Goal: Information Seeking & Learning: Learn about a topic

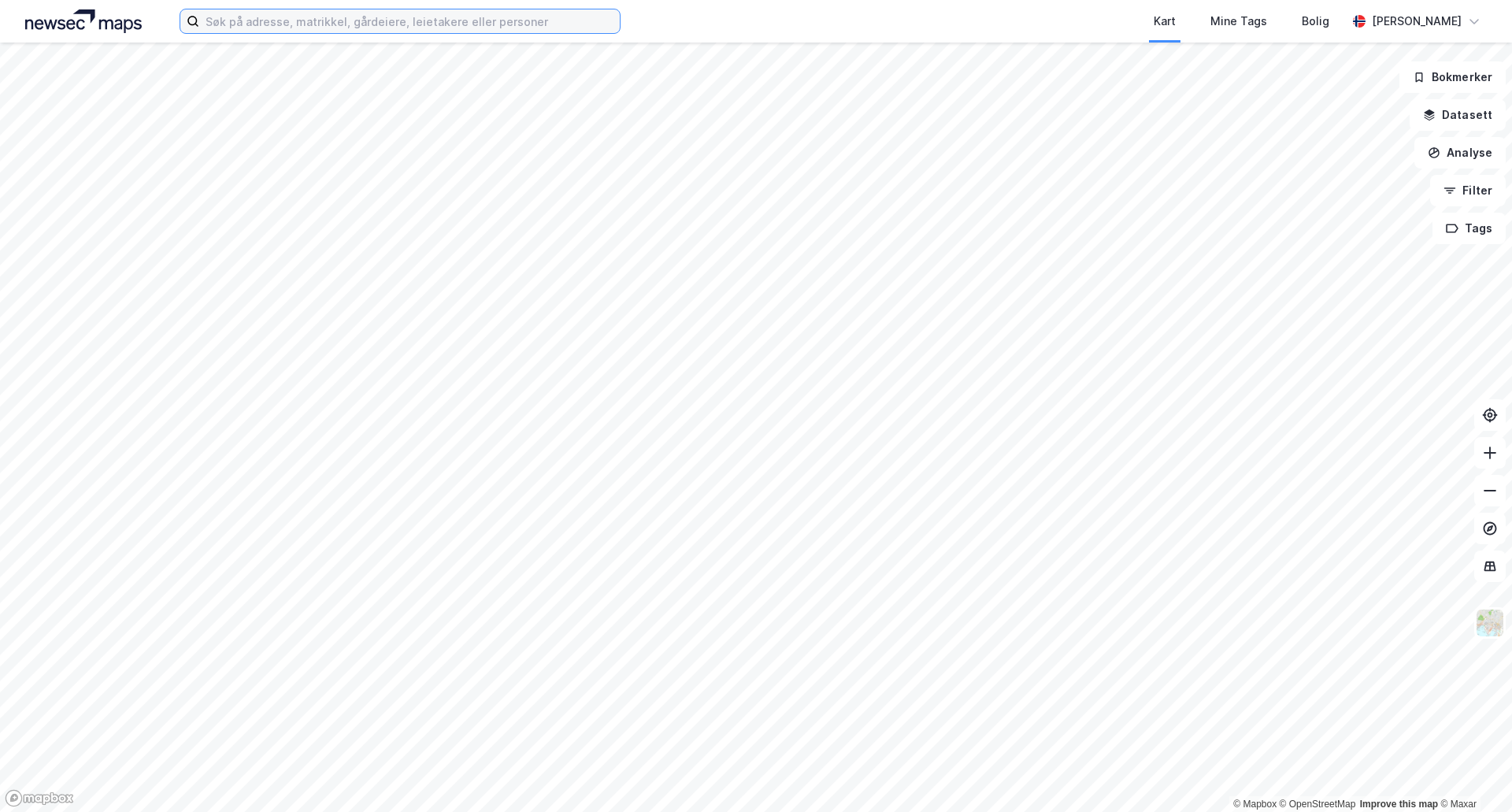
click at [251, 24] on input at bounding box center [409, 21] width 420 height 24
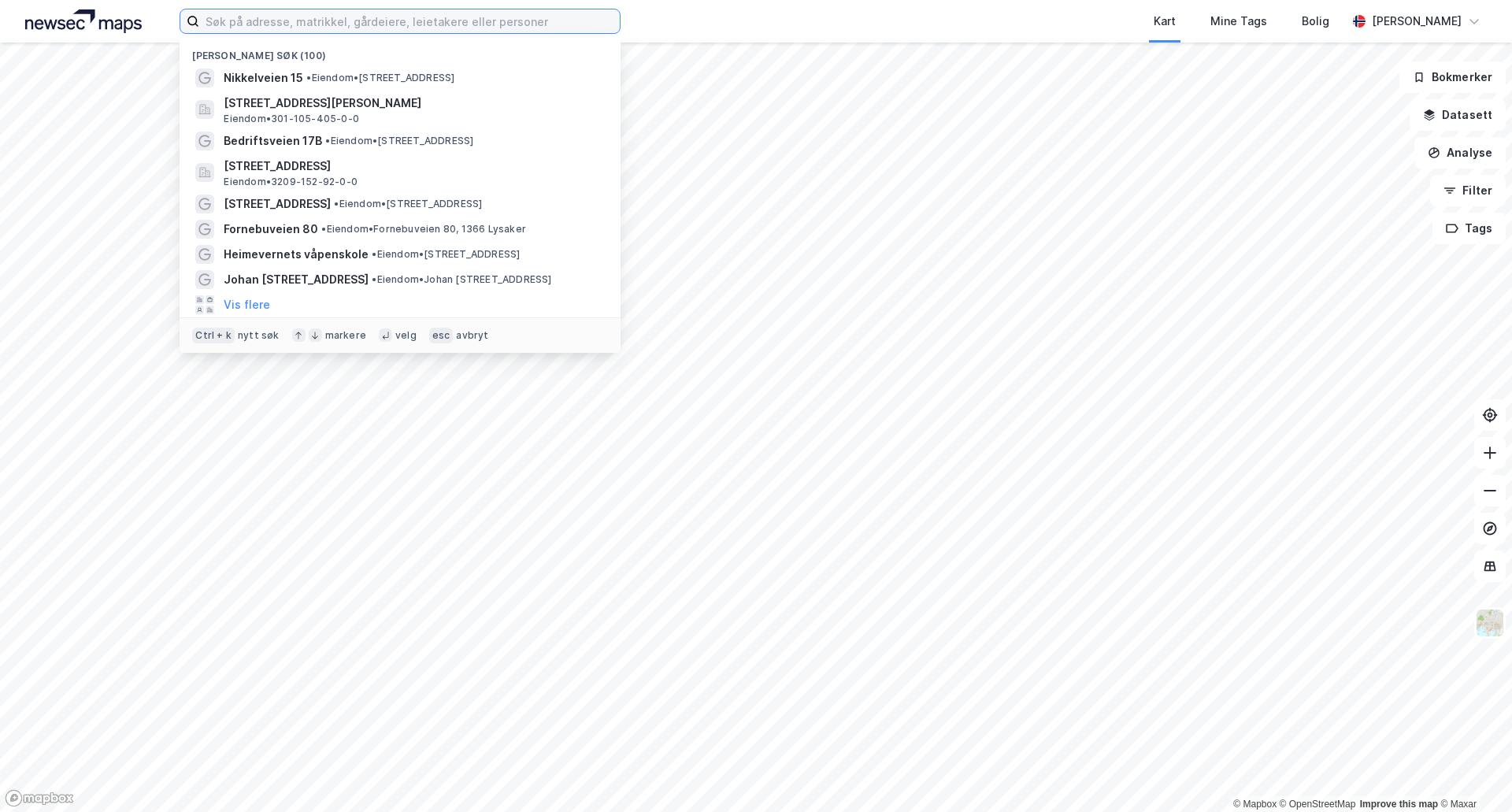
paste input "Glitrevegen"
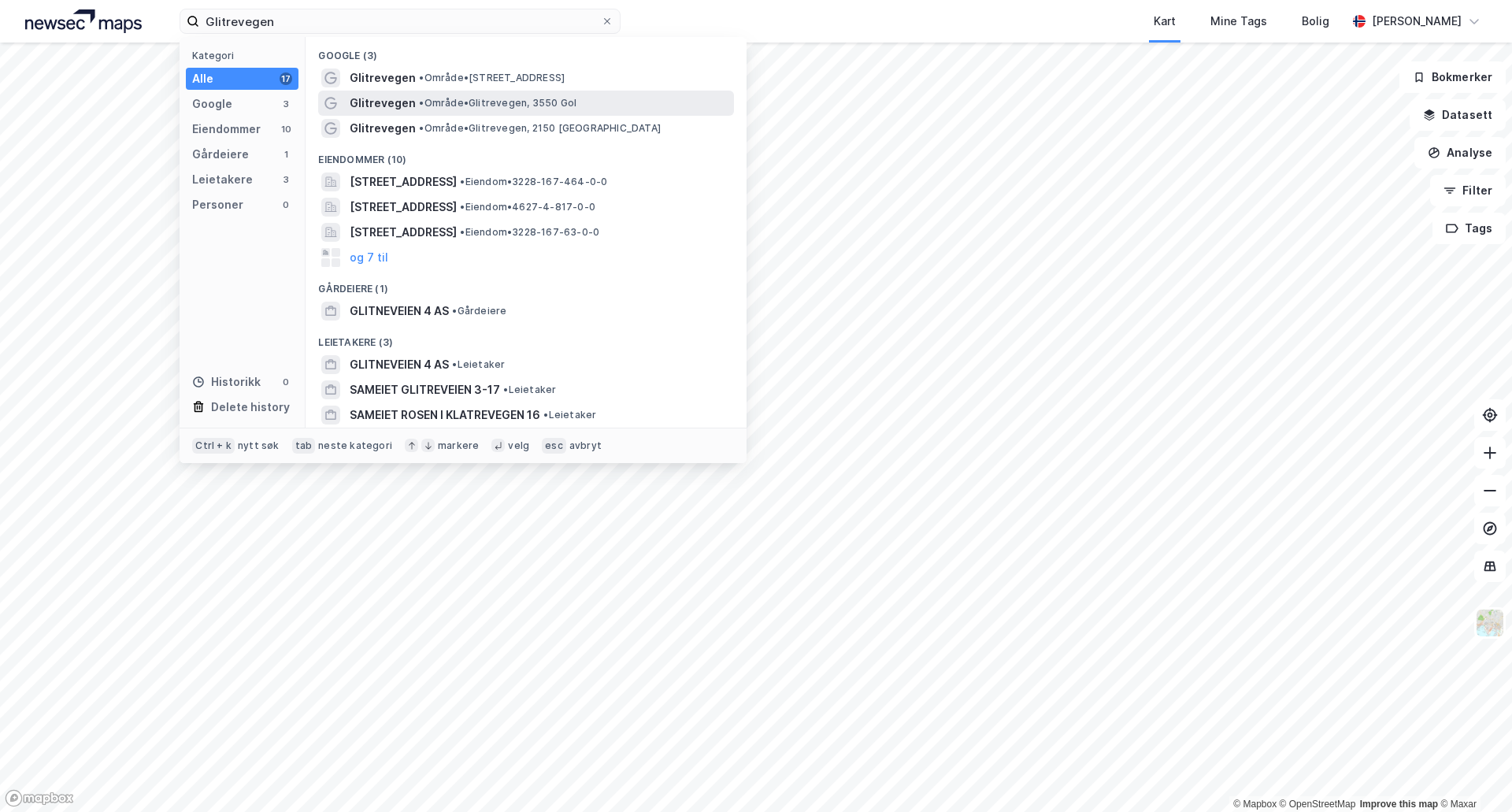
click at [392, 111] on span "Glitrevegen" at bounding box center [382, 103] width 66 height 19
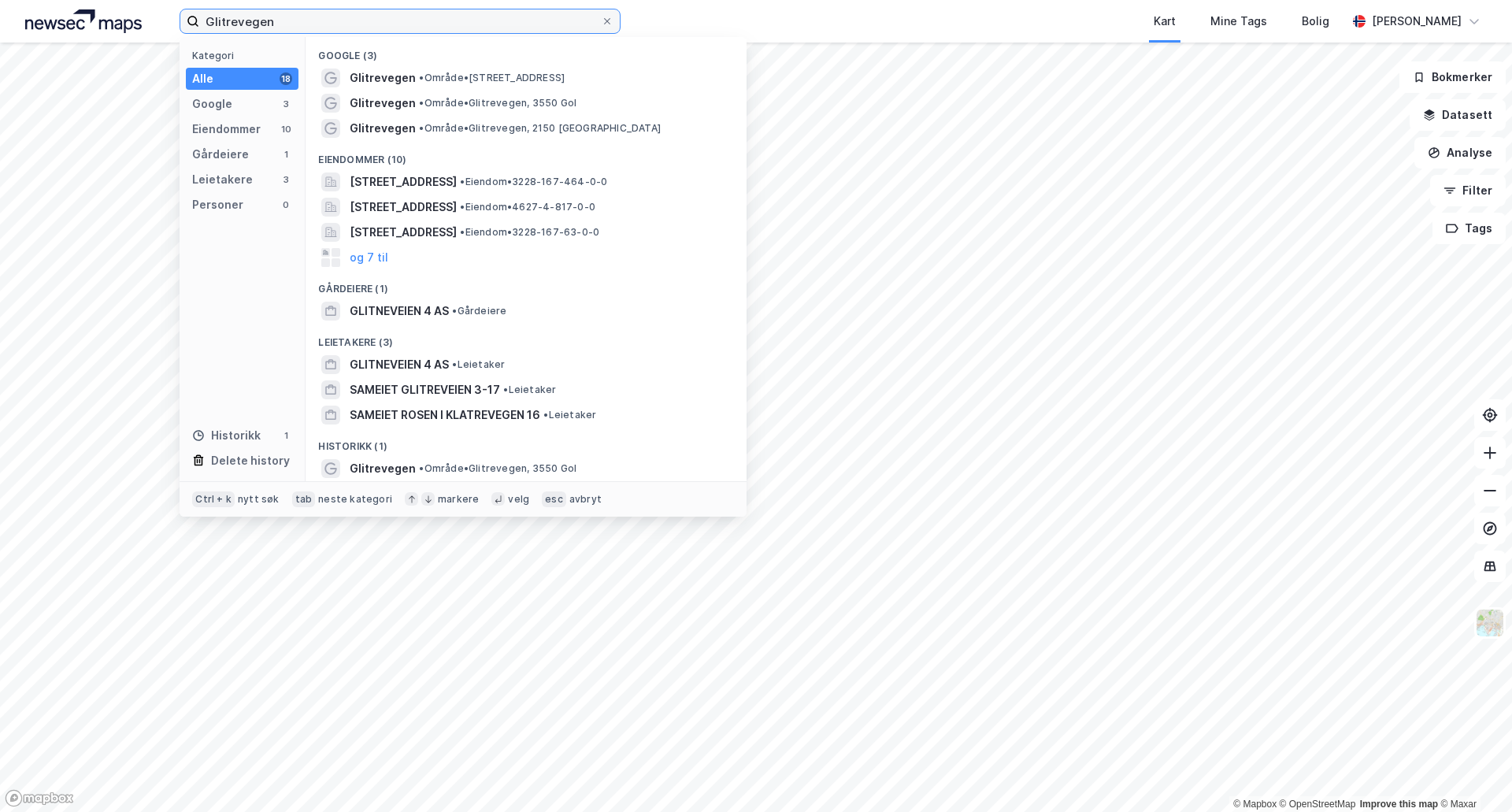
click at [280, 26] on input "Glitrevegen" at bounding box center [399, 21] width 401 height 24
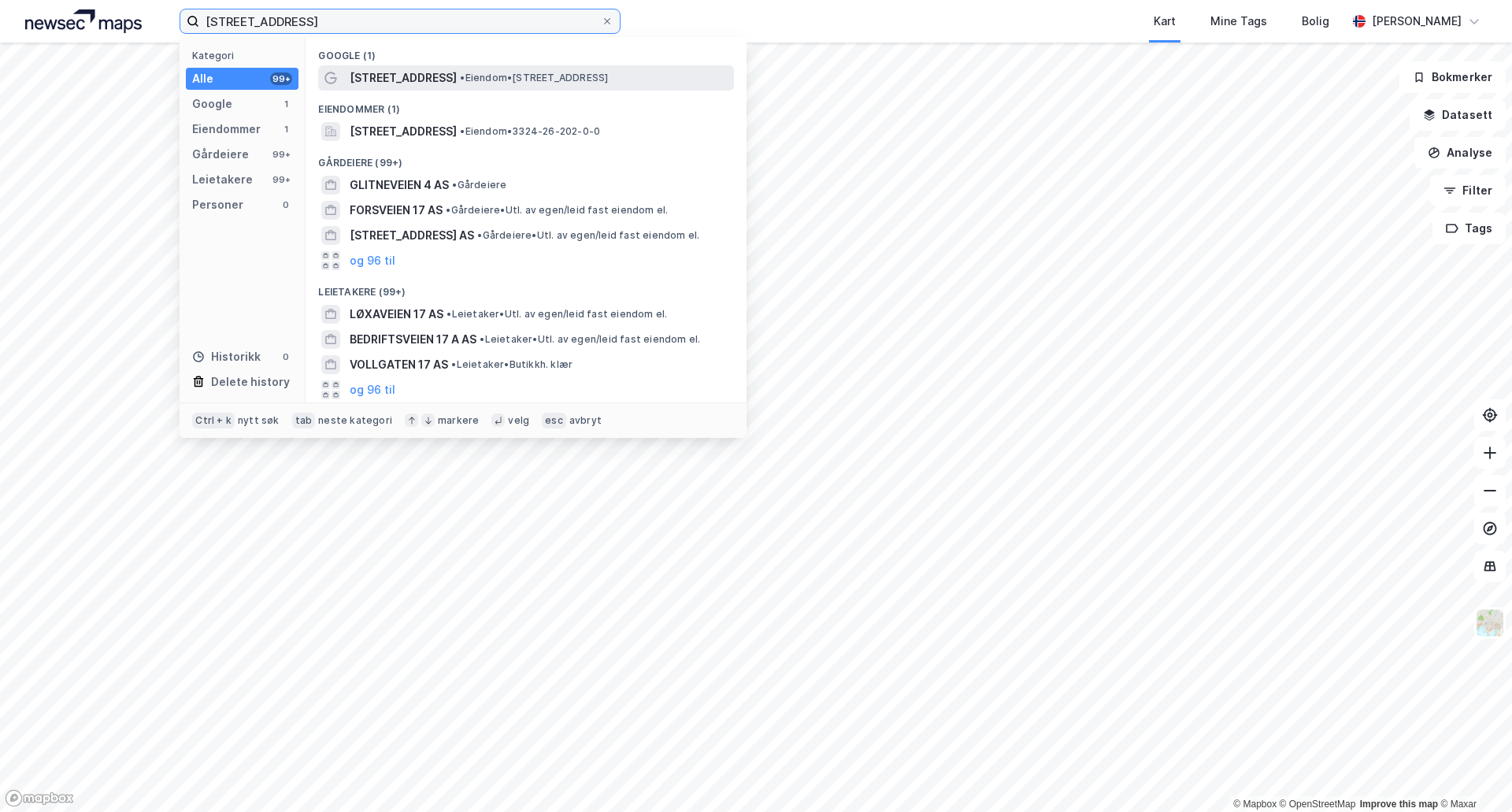
type input "[STREET_ADDRESS]"
click at [460, 76] on span "• Eiendom • [STREET_ADDRESS]" at bounding box center [534, 77] width 148 height 13
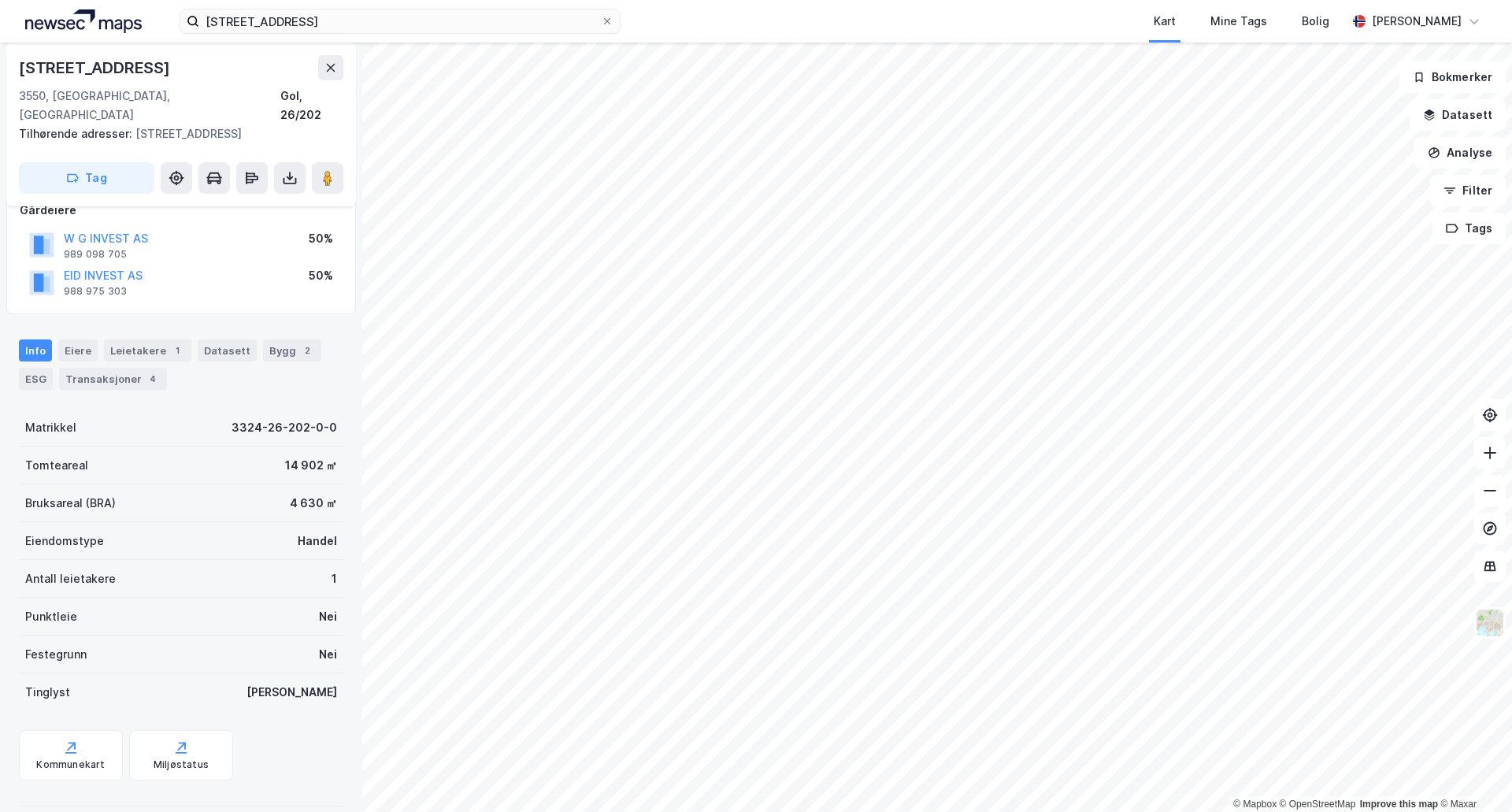
scroll to position [102, 0]
click at [0, 0] on button "W G INVEST AS" at bounding box center [0, 0] width 0 height 0
